Goal: Find specific page/section: Find specific page/section

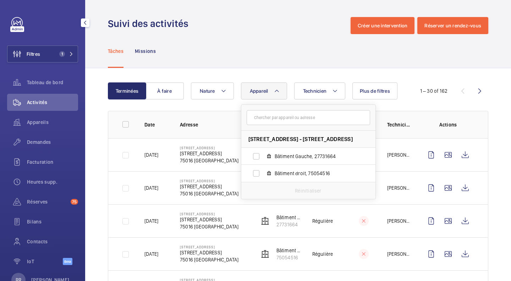
click at [43, 56] on button "Filtres 1" at bounding box center [42, 53] width 71 height 17
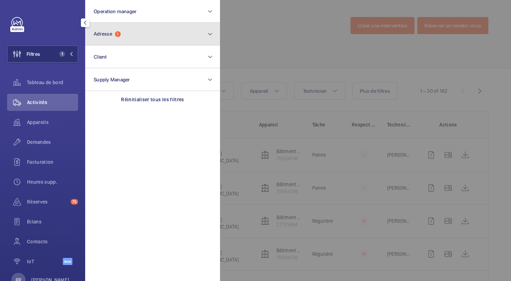
drag, startPoint x: 102, startPoint y: 31, endPoint x: 100, endPoint y: 34, distance: 3.8
click at [100, 34] on span "Adresse" at bounding box center [103, 34] width 18 height 6
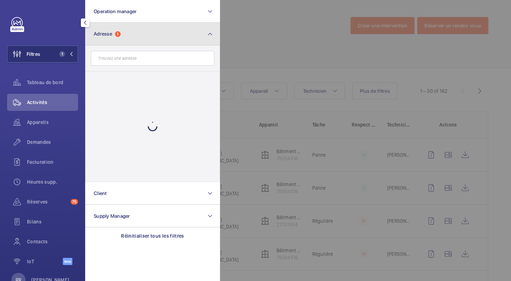
click at [100, 34] on span "Adresse" at bounding box center [103, 34] width 18 height 6
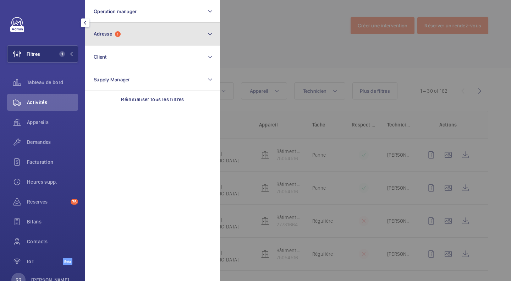
click at [100, 34] on span "Adresse" at bounding box center [103, 34] width 18 height 6
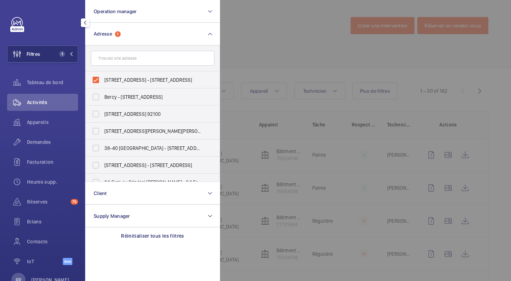
click at [96, 77] on label "[STREET_ADDRESS] - [STREET_ADDRESS]" at bounding box center [148, 79] width 124 height 17
click at [96, 77] on input "[STREET_ADDRESS] - [STREET_ADDRESS]" at bounding box center [96, 80] width 14 height 14
checkbox input "false"
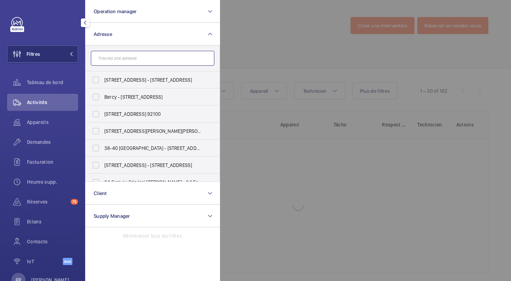
click at [110, 61] on input "text" at bounding box center [153, 58] width 124 height 15
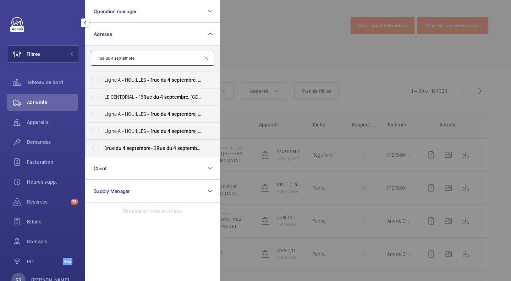
type input "rue du 4 septembre"
click at [97, 149] on label "[STREET_ADDRESS]" at bounding box center [148, 148] width 124 height 17
click at [97, 149] on input "[STREET_ADDRESS]" at bounding box center [96, 148] width 14 height 14
checkbox input "true"
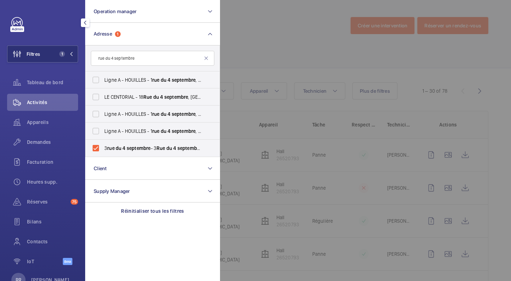
click at [263, 29] on div at bounding box center [475, 140] width 511 height 281
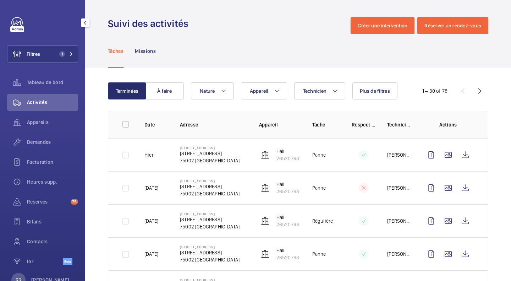
click at [277, 151] on p "Hall" at bounding box center [288, 151] width 23 height 7
